Goal: Task Accomplishment & Management: Complete application form

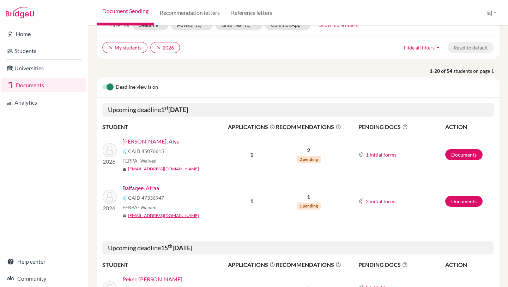
scroll to position [40, 0]
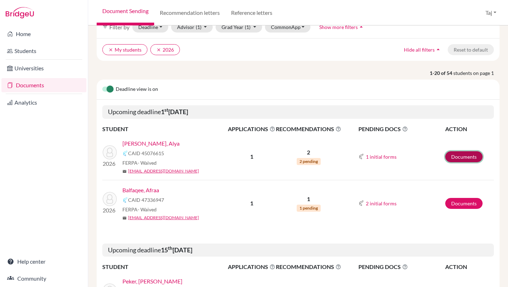
click at [458, 159] on link "Documents" at bounding box center [463, 156] width 37 height 11
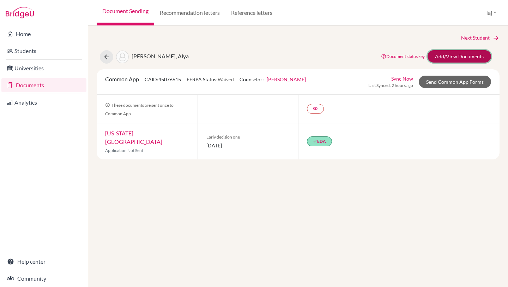
click at [447, 61] on link "Add/View Documents" at bounding box center [460, 56] width 64 height 12
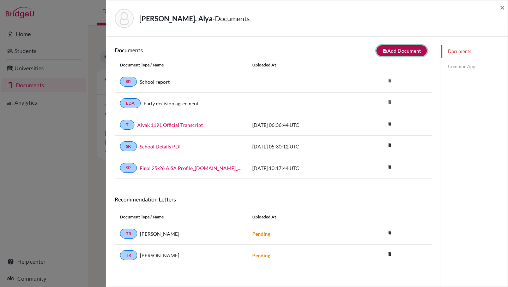
click at [403, 52] on button "note_add Add Document" at bounding box center [402, 50] width 50 height 11
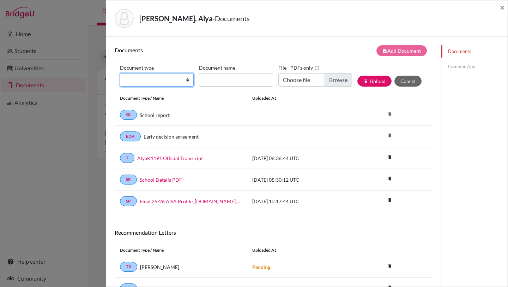
click at [181, 77] on select "Change explanation for Common App reports Counselor recommendation Internationa…" at bounding box center [157, 79] width 74 height 13
select select "45"
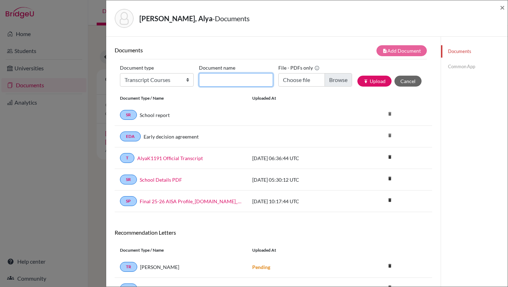
click at [215, 78] on input "Document name" at bounding box center [236, 79] width 74 height 13
type input "AlyaK Grade 12 Courses"
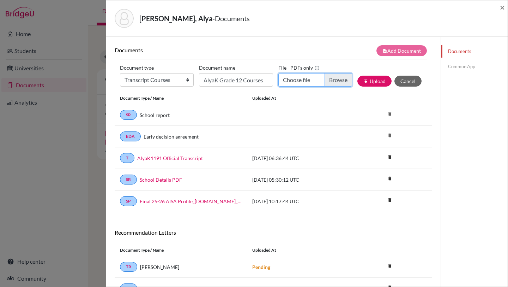
click at [336, 77] on input "Choose file" at bounding box center [315, 79] width 74 height 13
type input "C:\fakepath\Course Verification AD--Alya Al Khazraji.docx.pdf"
click at [370, 80] on button "publish Upload" at bounding box center [374, 81] width 34 height 11
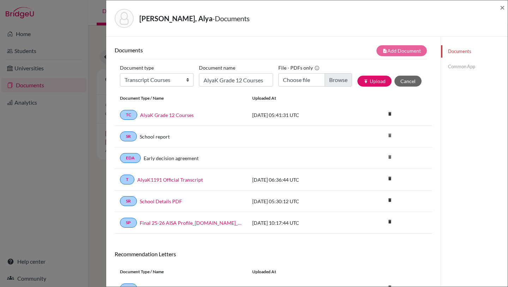
click at [462, 67] on link "Common App" at bounding box center [474, 66] width 67 height 12
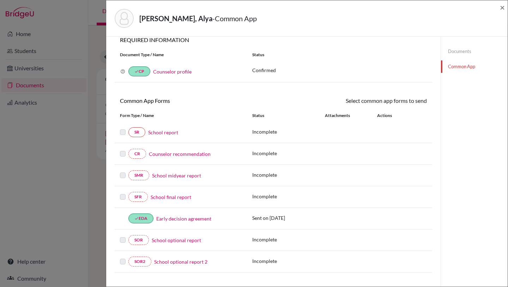
scroll to position [4, 0]
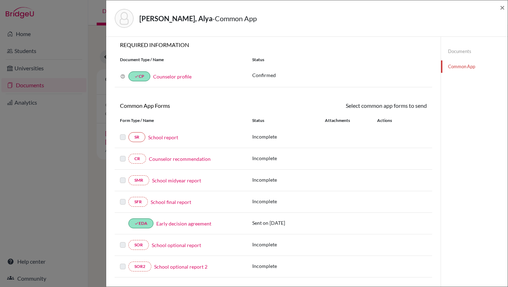
click at [468, 51] on link "Documents" at bounding box center [474, 51] width 67 height 12
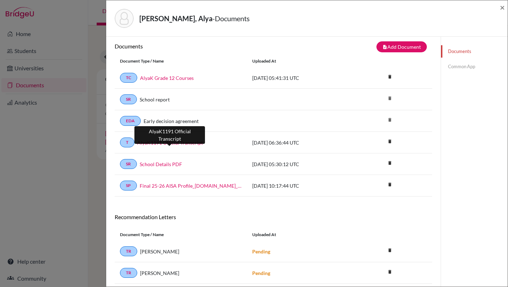
click at [181, 145] on link "AlyaK1191 Official Transcript" at bounding box center [170, 142] width 66 height 7
click at [461, 67] on link "Common App" at bounding box center [474, 66] width 67 height 12
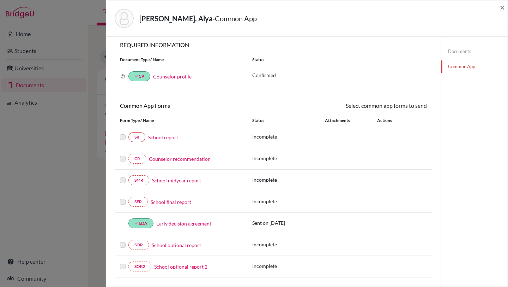
click at [172, 137] on link "School report" at bounding box center [163, 136] width 30 height 7
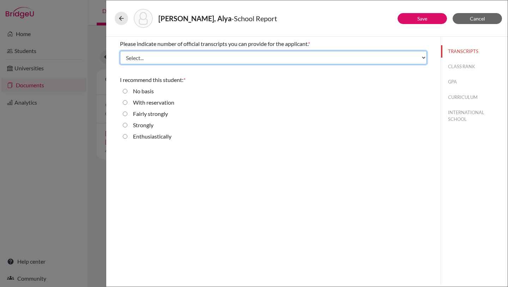
click at [163, 58] on select "Select... 1 2 3 4" at bounding box center [273, 57] width 307 height 13
select select "1"
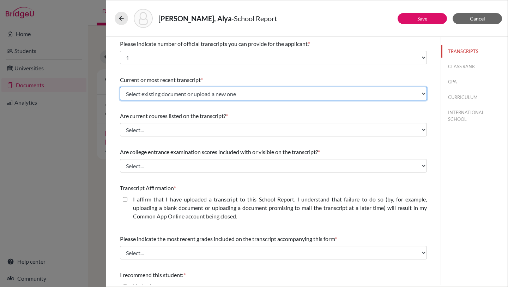
click at [147, 91] on select "Select existing document or upload a new one AlyaK1191 Official Transcript Uplo…" at bounding box center [273, 93] width 307 height 13
select select "673445"
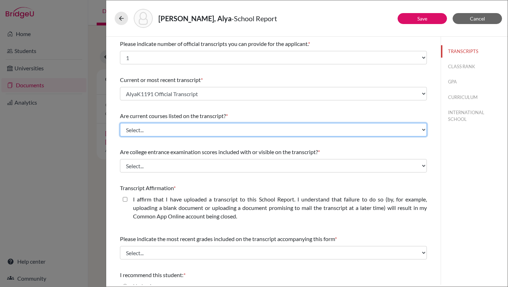
click at [146, 129] on select "Select... Yes No" at bounding box center [273, 129] width 307 height 13
click at [144, 132] on select "Select... Yes No" at bounding box center [273, 129] width 307 height 13
select select "1"
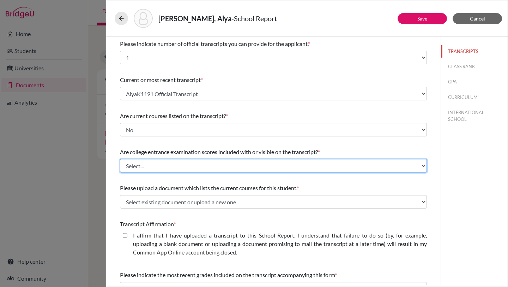
click at [144, 163] on select "Select... Yes No" at bounding box center [273, 165] width 307 height 13
select select "1"
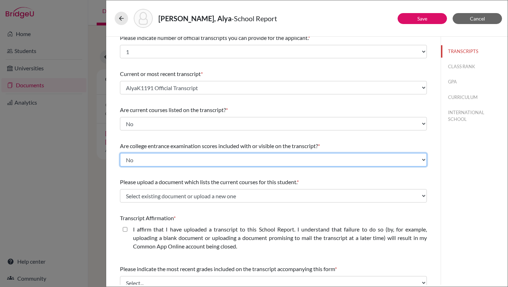
scroll to position [11, 0]
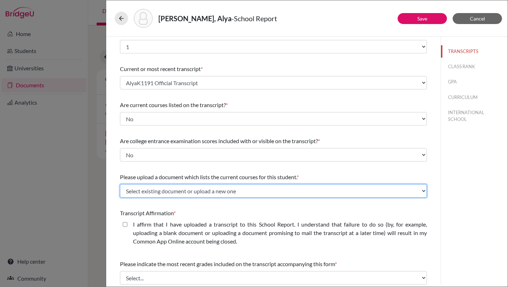
click at [141, 188] on select "Select existing document or upload a new one AlyaK Grade 12 Courses Upload New …" at bounding box center [273, 190] width 307 height 13
select select "674726"
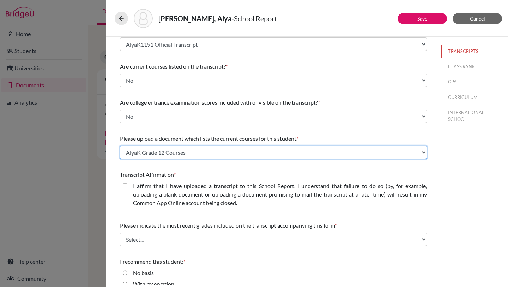
scroll to position [51, 0]
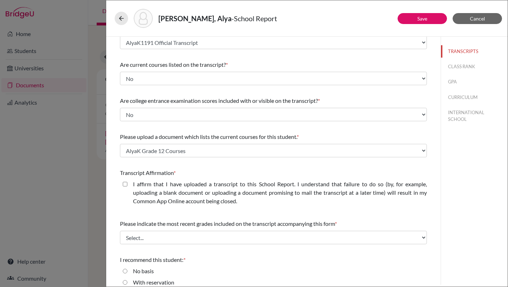
click at [126, 184] on closed\ "I affirm that I have uploaded a transcript to this School Report. I understand …" at bounding box center [125, 184] width 5 height 8
checkbox closed\ "true"
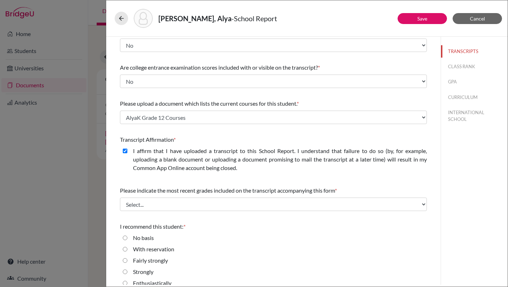
scroll to position [91, 0]
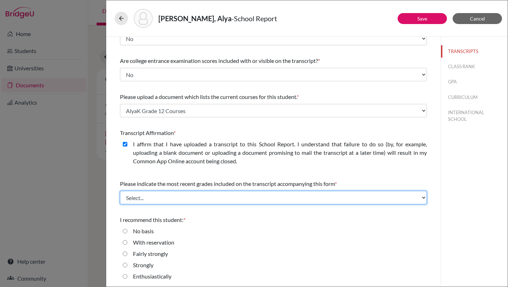
click at [133, 193] on select "Select... Final junior year grades 1st Quarter senior year grades 2nd Quarter/1…" at bounding box center [273, 197] width 307 height 13
select select "0"
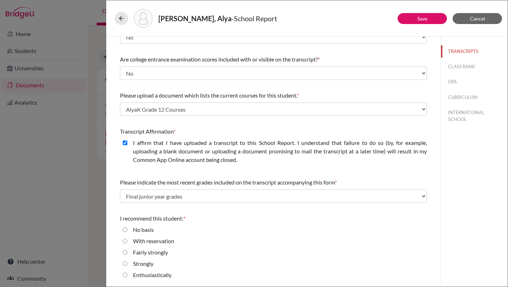
click at [127, 273] on input "Enthusiastically" at bounding box center [125, 274] width 5 height 8
radio input "true"
click at [458, 69] on button "CLASS RANK" at bounding box center [474, 66] width 67 height 12
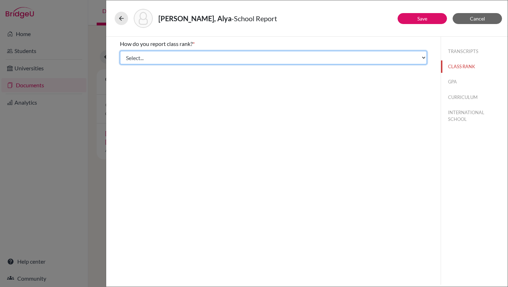
click at [216, 56] on select "Select... Exact Decile Quintile Quartile None" at bounding box center [273, 57] width 307 height 13
select select "5"
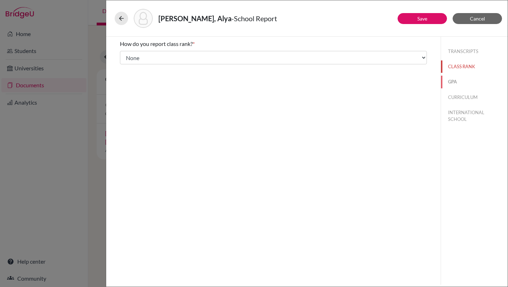
click at [453, 81] on button "GPA" at bounding box center [474, 82] width 67 height 12
click at [125, 55] on input "Yes" at bounding box center [125, 55] width 5 height 8
radio input "true"
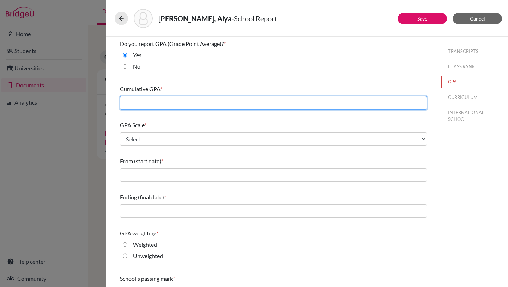
click at [140, 107] on input "text" at bounding box center [273, 102] width 307 height 13
type input "2.85"
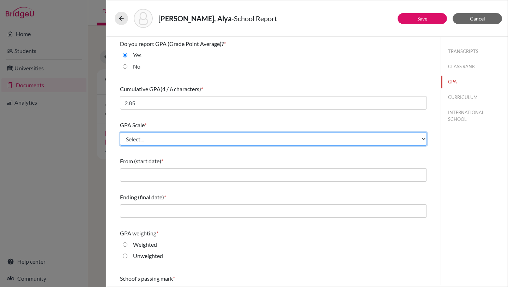
click at [134, 137] on select "Select... 4 5 6 7 8 9 10 11 12 13 14 15 16 17 18 19 20 100" at bounding box center [273, 138] width 307 height 13
select select "4"
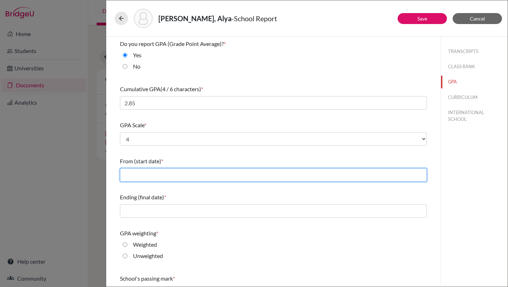
click at [144, 177] on input "text" at bounding box center [273, 174] width 307 height 13
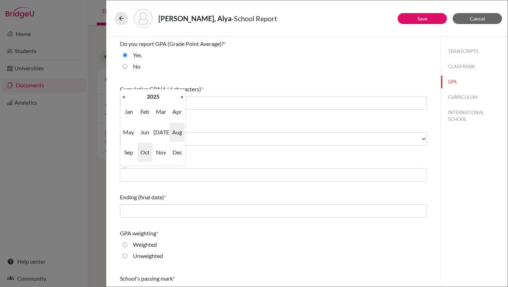
click at [177, 131] on span "Aug" at bounding box center [177, 131] width 15 height 19
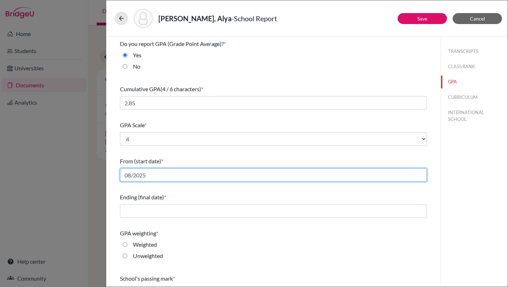
click at [161, 174] on input "08/2025" at bounding box center [273, 174] width 307 height 13
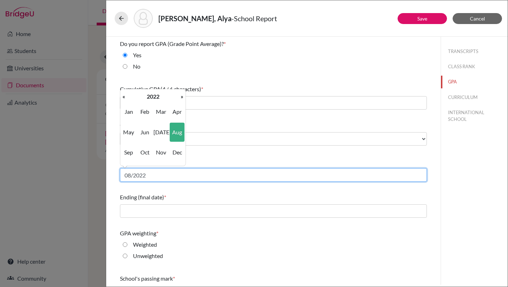
type input "08/2022"
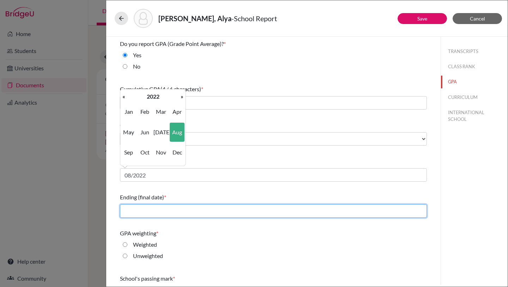
click at [151, 207] on input "text" at bounding box center [273, 210] width 307 height 13
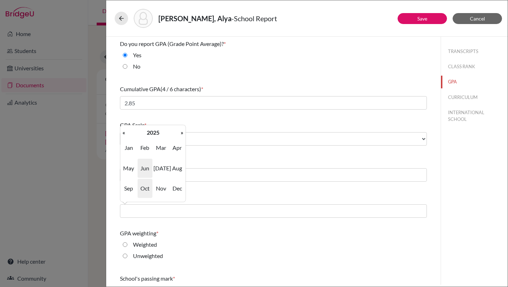
click at [145, 166] on span "Jun" at bounding box center [145, 167] width 15 height 19
type input "06/2025"
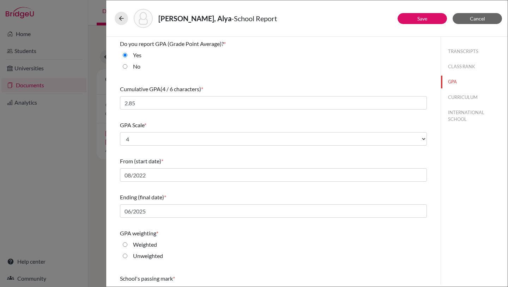
click at [126, 257] on input "Unweighted" at bounding box center [125, 255] width 5 height 8
radio input "true"
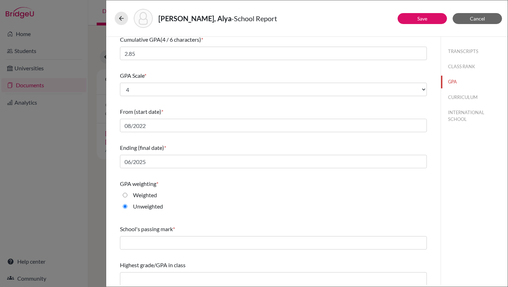
scroll to position [53, 0]
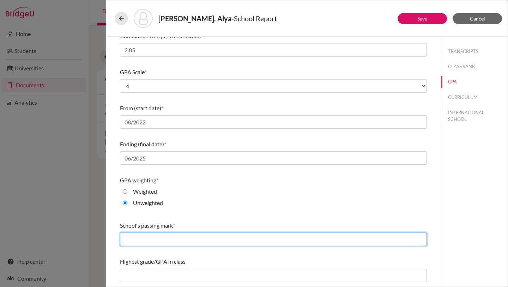
click at [139, 243] on input "text" at bounding box center [273, 238] width 307 height 13
type input "60"
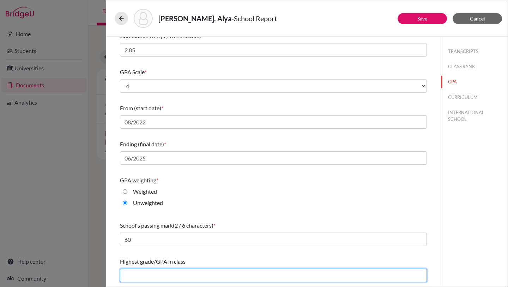
click at [139, 271] on input "text" at bounding box center [273, 274] width 307 height 13
type input "NA"
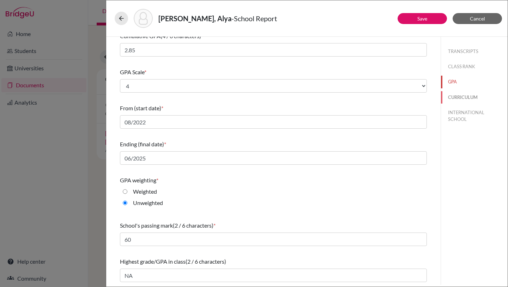
click at [467, 96] on button "CURRICULUM" at bounding box center [474, 97] width 67 height 12
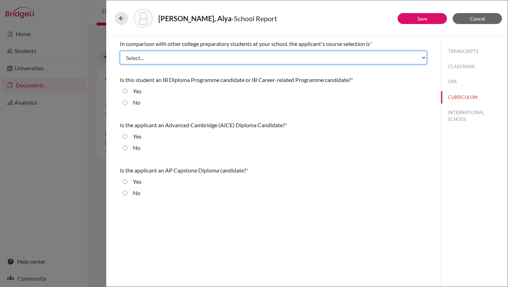
click at [196, 60] on select "Select... Less than demanding Average Demanding Very demanding Most demanding P…" at bounding box center [273, 57] width 307 height 13
select select "3"
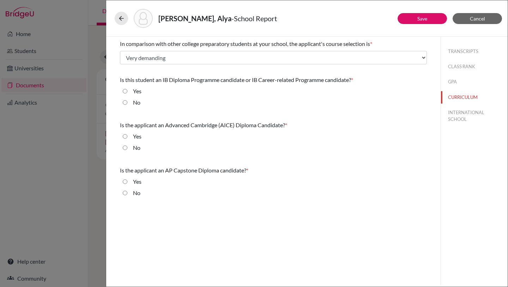
click at [124, 102] on input "No" at bounding box center [125, 102] width 5 height 8
radio input "true"
click at [125, 146] on input "No" at bounding box center [125, 147] width 5 height 8
radio input "true"
click at [124, 190] on input "No" at bounding box center [125, 192] width 5 height 8
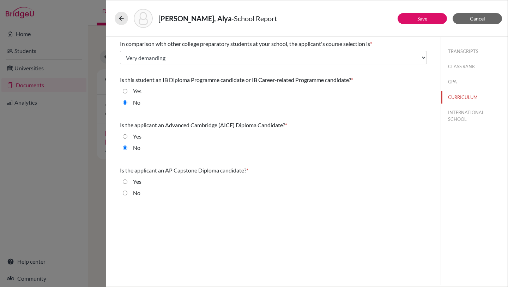
radio input "true"
click at [468, 112] on button "INTERNATIONAL SCHOOL" at bounding box center [474, 115] width 67 height 19
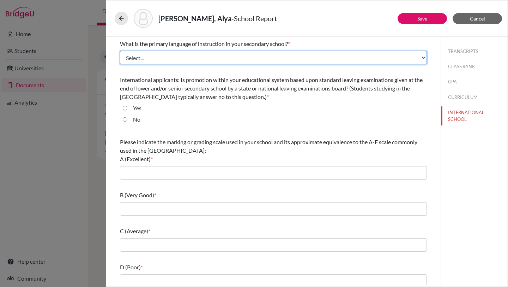
click at [194, 59] on select "Select... Albanian Arabic Armenian Assamese Azerbaijani Belarusian Bengali Bulg…" at bounding box center [273, 57] width 307 height 13
select select "14"
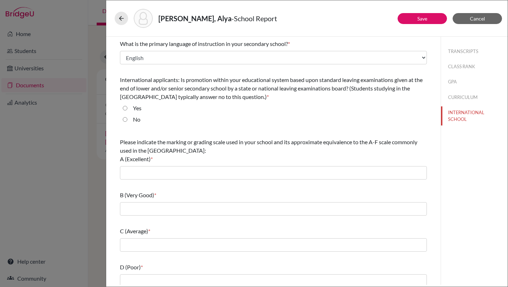
click at [124, 119] on input "No" at bounding box center [125, 119] width 5 height 8
radio input "true"
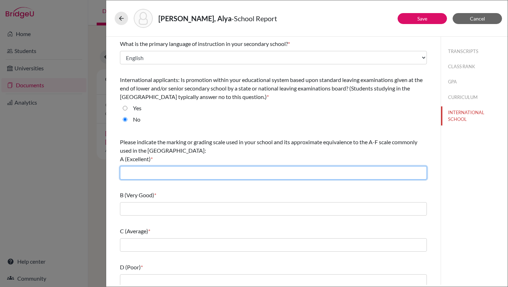
click at [132, 169] on input "text" at bounding box center [273, 172] width 307 height 13
type input "E, P+"
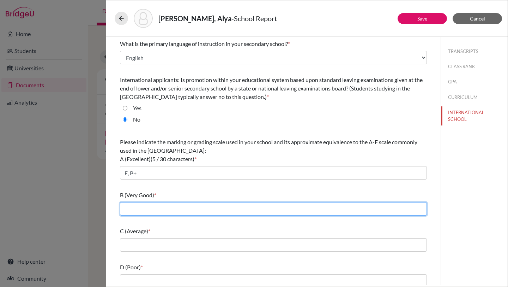
click at [158, 209] on input "text" at bounding box center [273, 208] width 307 height 13
type input "P, G+"
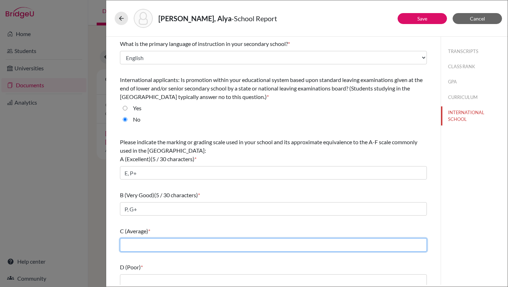
click at [156, 244] on input "text" at bounding box center [273, 244] width 307 height 13
type input "G, BN+"
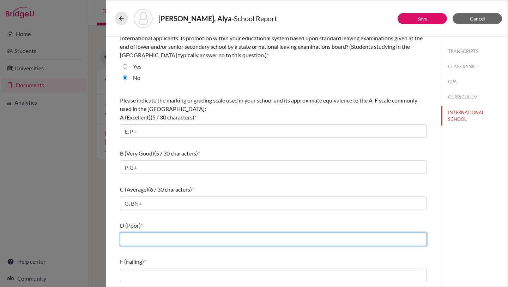
click at [158, 241] on input "text" at bounding box center [273, 238] width 307 height 13
type input "BN"
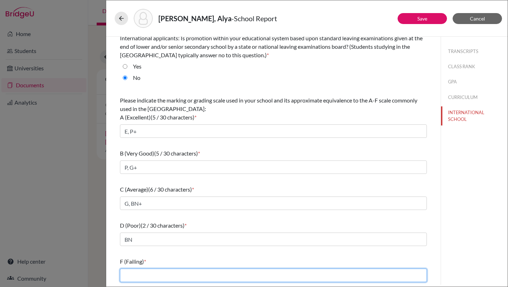
click at [162, 274] on input "text" at bounding box center [273, 274] width 307 height 13
type input "Y"
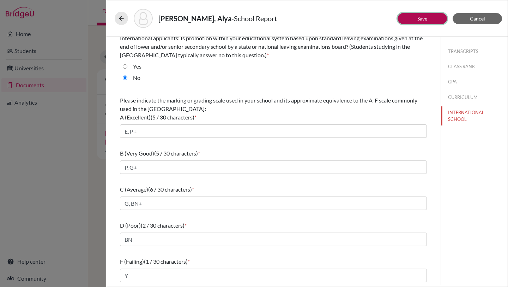
click at [424, 23] on button "Save" at bounding box center [422, 18] width 49 height 11
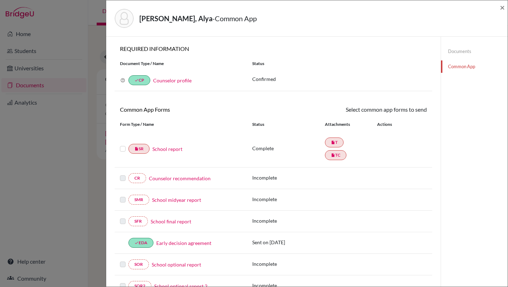
click at [123, 144] on label at bounding box center [123, 144] width 6 height 0
click at [0, 0] on input "checkbox" at bounding box center [0, 0] width 0 height 0
click at [404, 112] on icon at bounding box center [406, 110] width 5 height 5
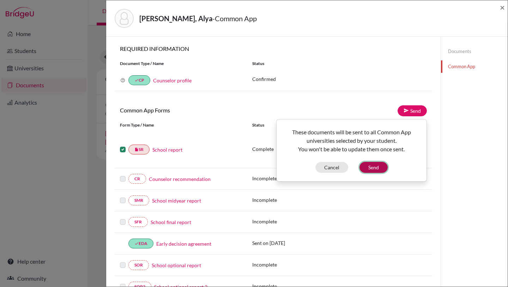
click at [379, 170] on button "Send" at bounding box center [374, 167] width 28 height 11
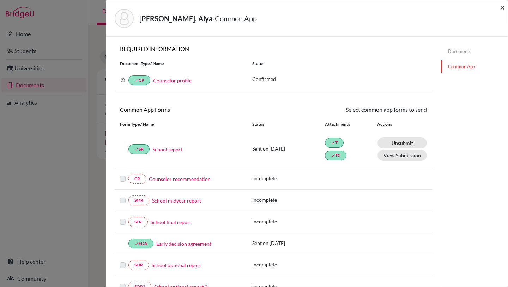
click at [505, 6] on span "×" at bounding box center [502, 7] width 5 height 10
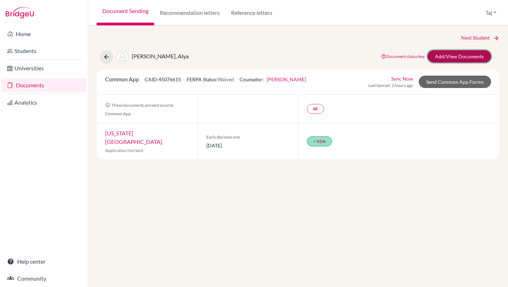
click at [451, 56] on link "Add/View Documents" at bounding box center [460, 56] width 64 height 12
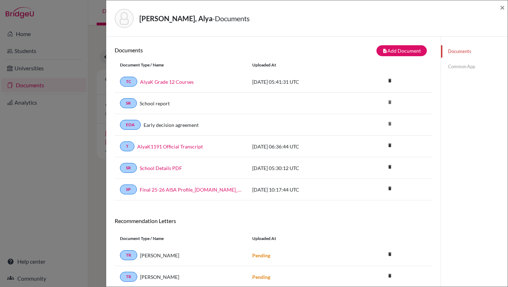
click at [452, 70] on link "Common App" at bounding box center [474, 66] width 67 height 12
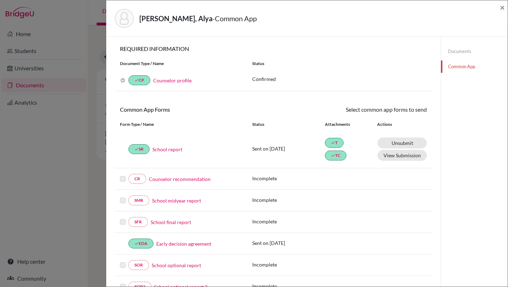
click at [160, 150] on link "School report" at bounding box center [167, 148] width 30 height 7
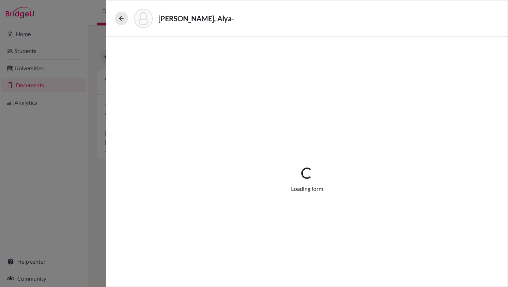
select select "1"
select select "673445"
select select "1"
select select "674726"
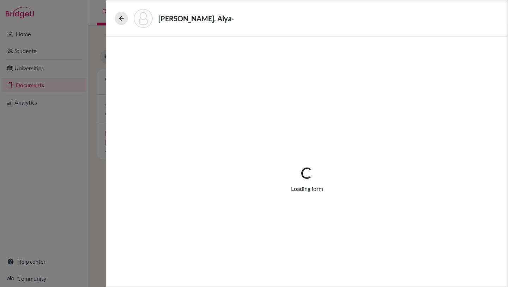
select select "0"
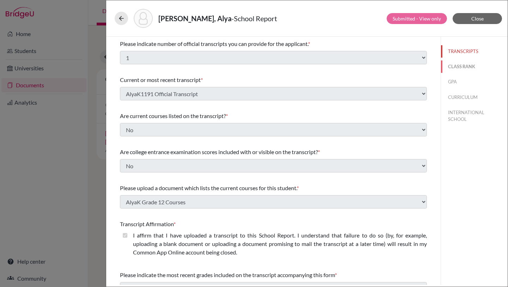
click at [456, 68] on button "CLASS RANK" at bounding box center [474, 66] width 67 height 12
select select "5"
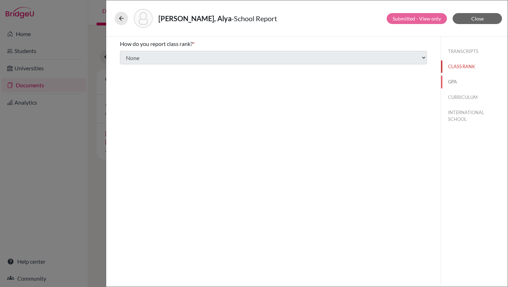
click at [452, 83] on button "GPA" at bounding box center [474, 82] width 67 height 12
type input "2.85"
type input "NA"
select select "4"
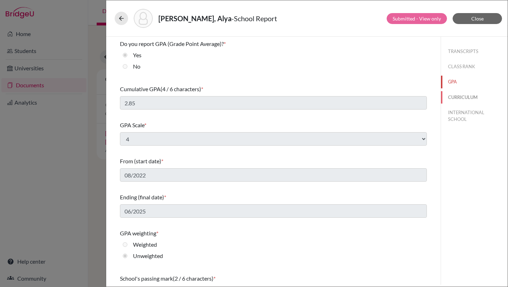
click at [453, 93] on button "CURRICULUM" at bounding box center [474, 97] width 67 height 12
select select "3"
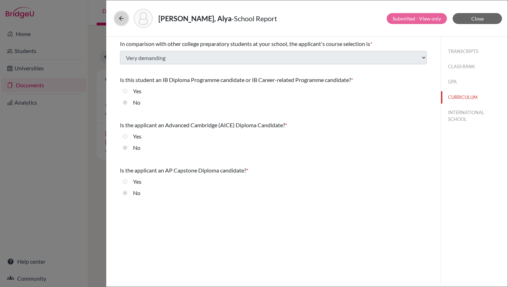
click at [122, 18] on icon at bounding box center [121, 18] width 7 height 7
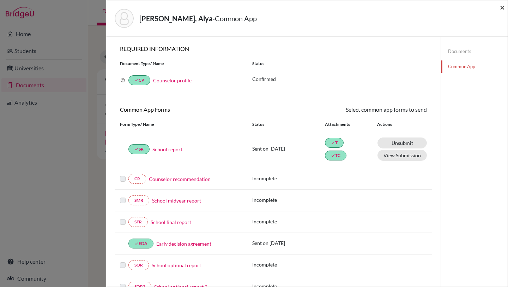
click at [502, 8] on span "×" at bounding box center [502, 7] width 5 height 10
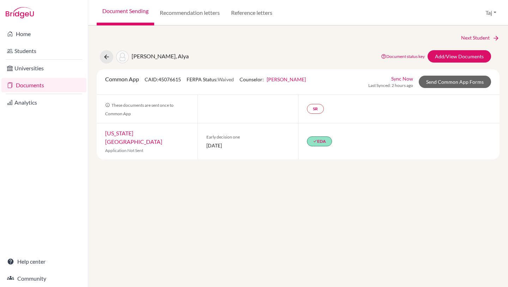
click at [35, 87] on link "Documents" at bounding box center [43, 85] width 85 height 14
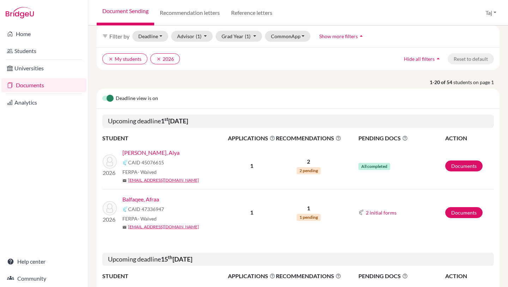
scroll to position [31, 0]
